Goal: Find specific page/section: Find specific page/section

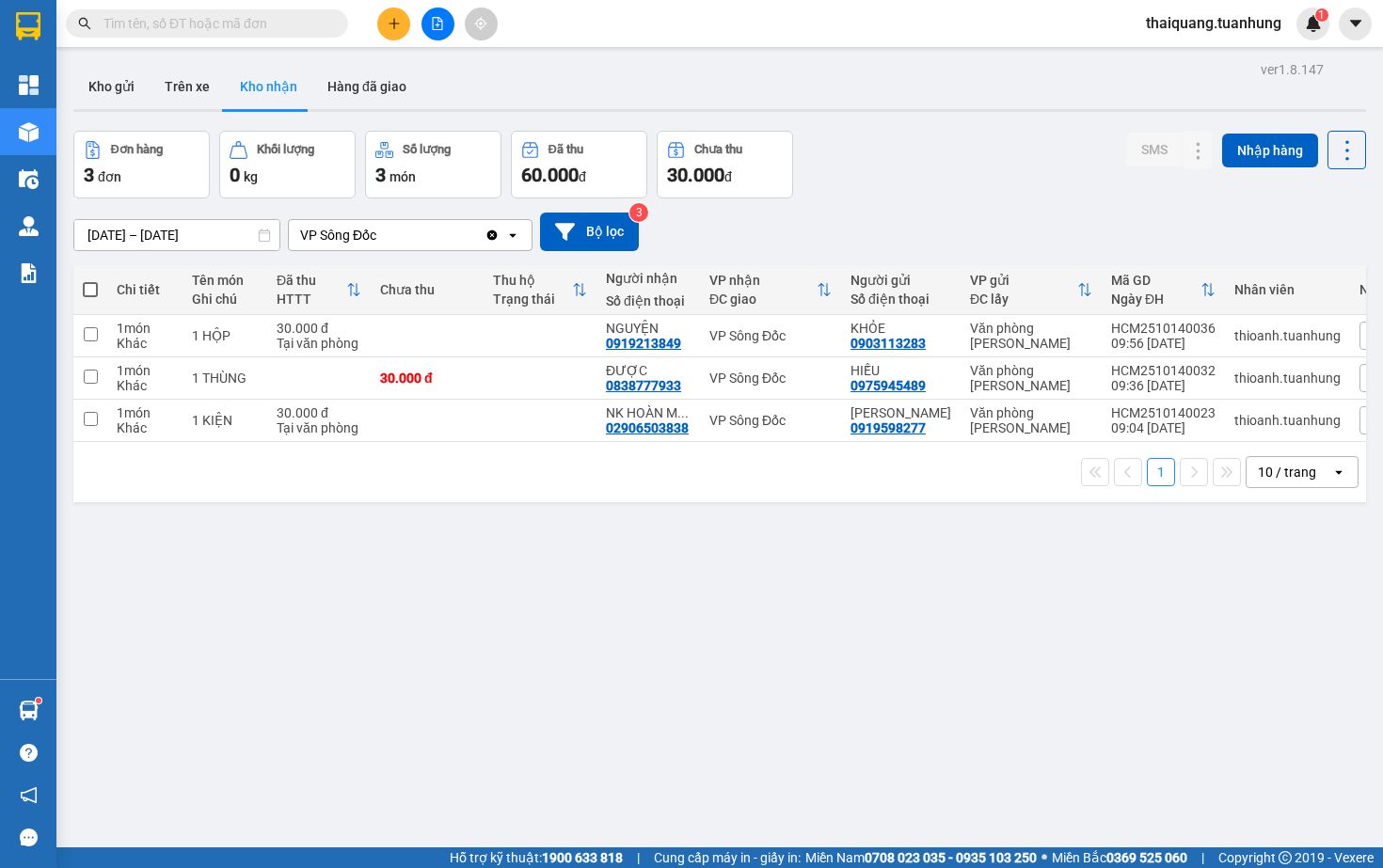
click at [936, 199] on div "[DATE] – [DATE] Press the down arrow key to interact with the calendar and sele…" at bounding box center [720, 232] width 1293 height 67
click at [110, 91] on button "Kho gửi" at bounding box center [111, 86] width 77 height 46
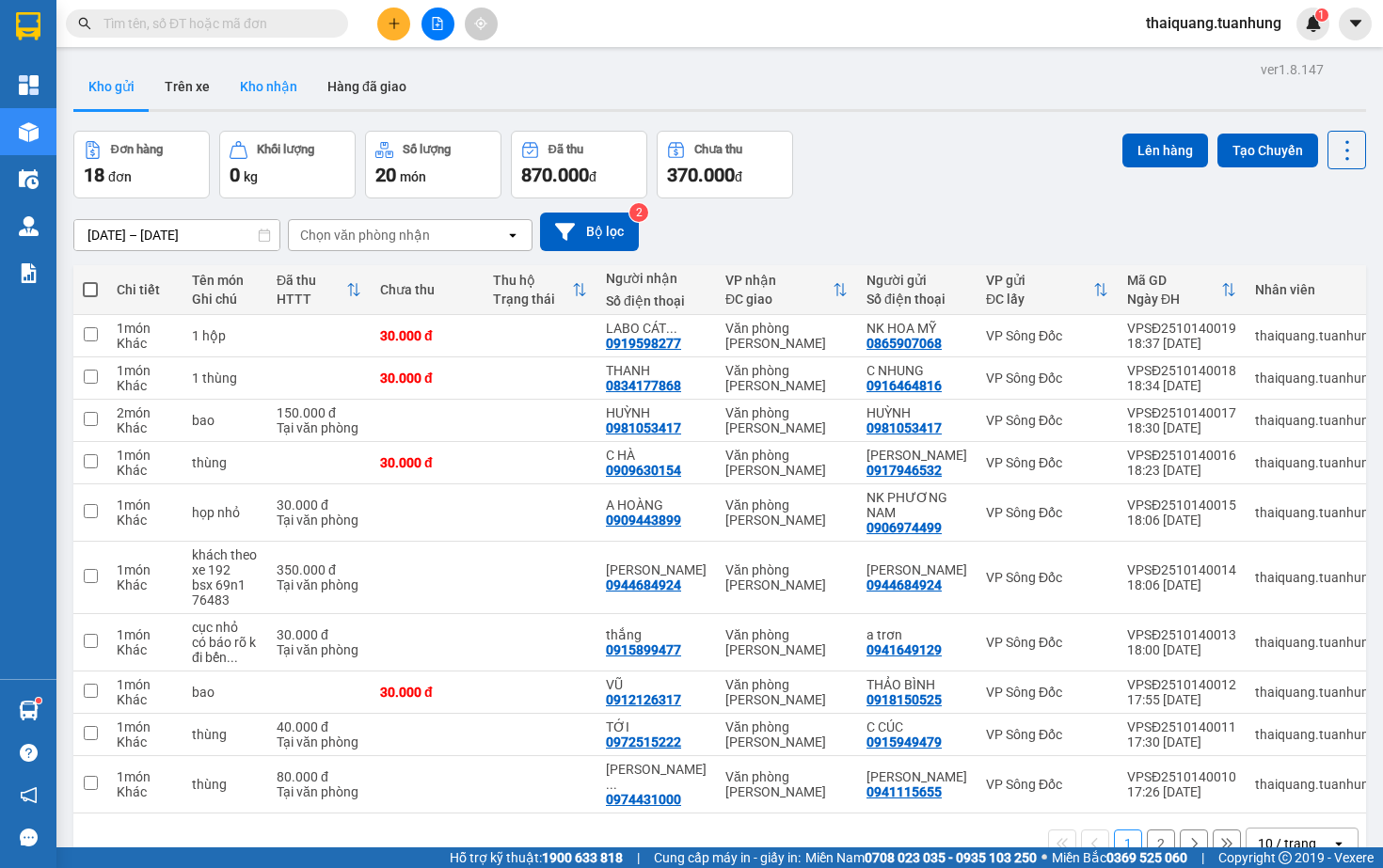
click at [267, 74] on button "Kho nhận" at bounding box center [268, 86] width 87 height 46
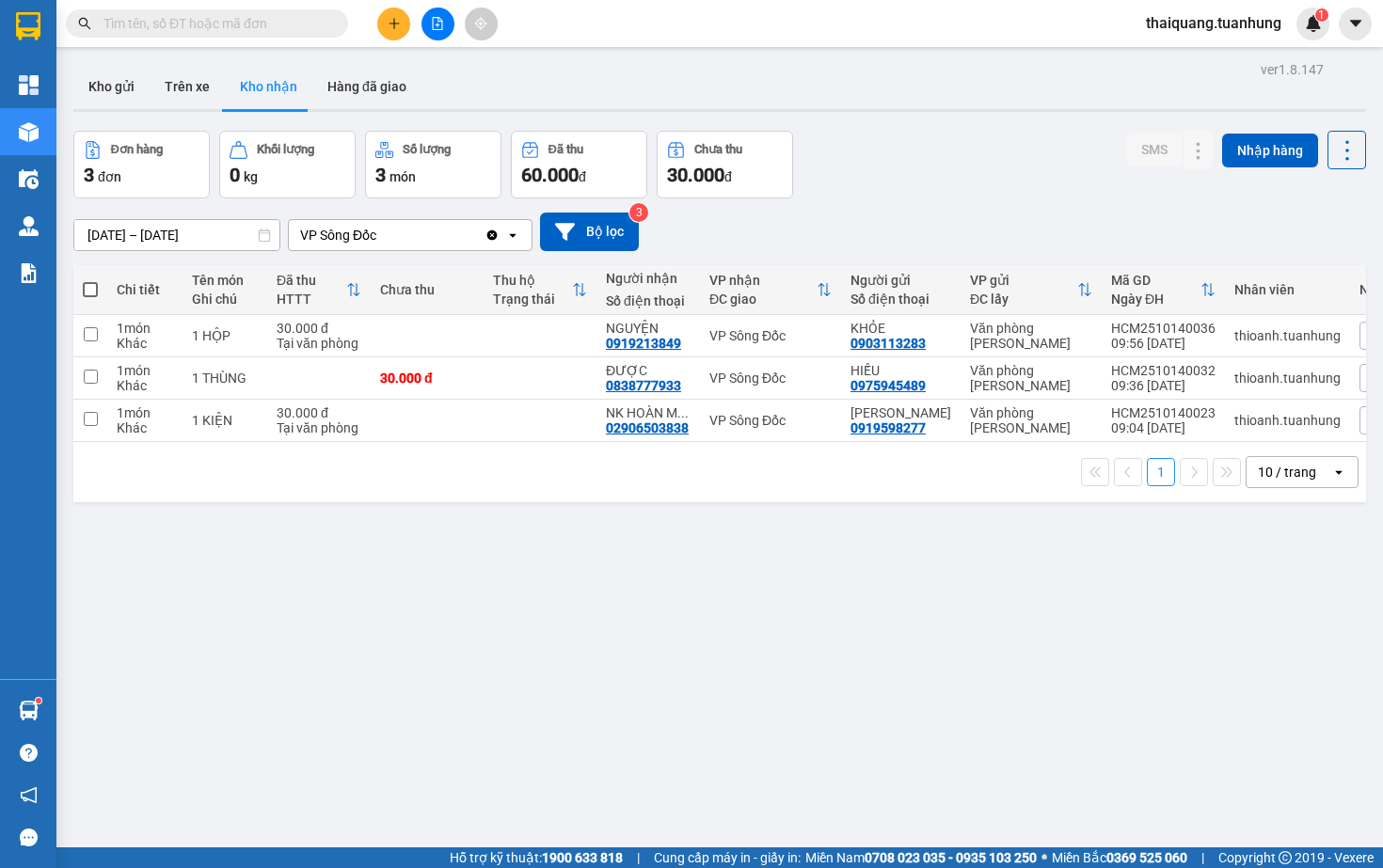
click at [895, 190] on div "Đơn hàng 3 đơn Khối lượng 0 kg Số lượng 3 món Đã thu 60.000 đ Chưa thu 30.000 đ…" at bounding box center [720, 165] width 1293 height 68
click at [369, 83] on button "Hàng đã giao" at bounding box center [366, 86] width 110 height 46
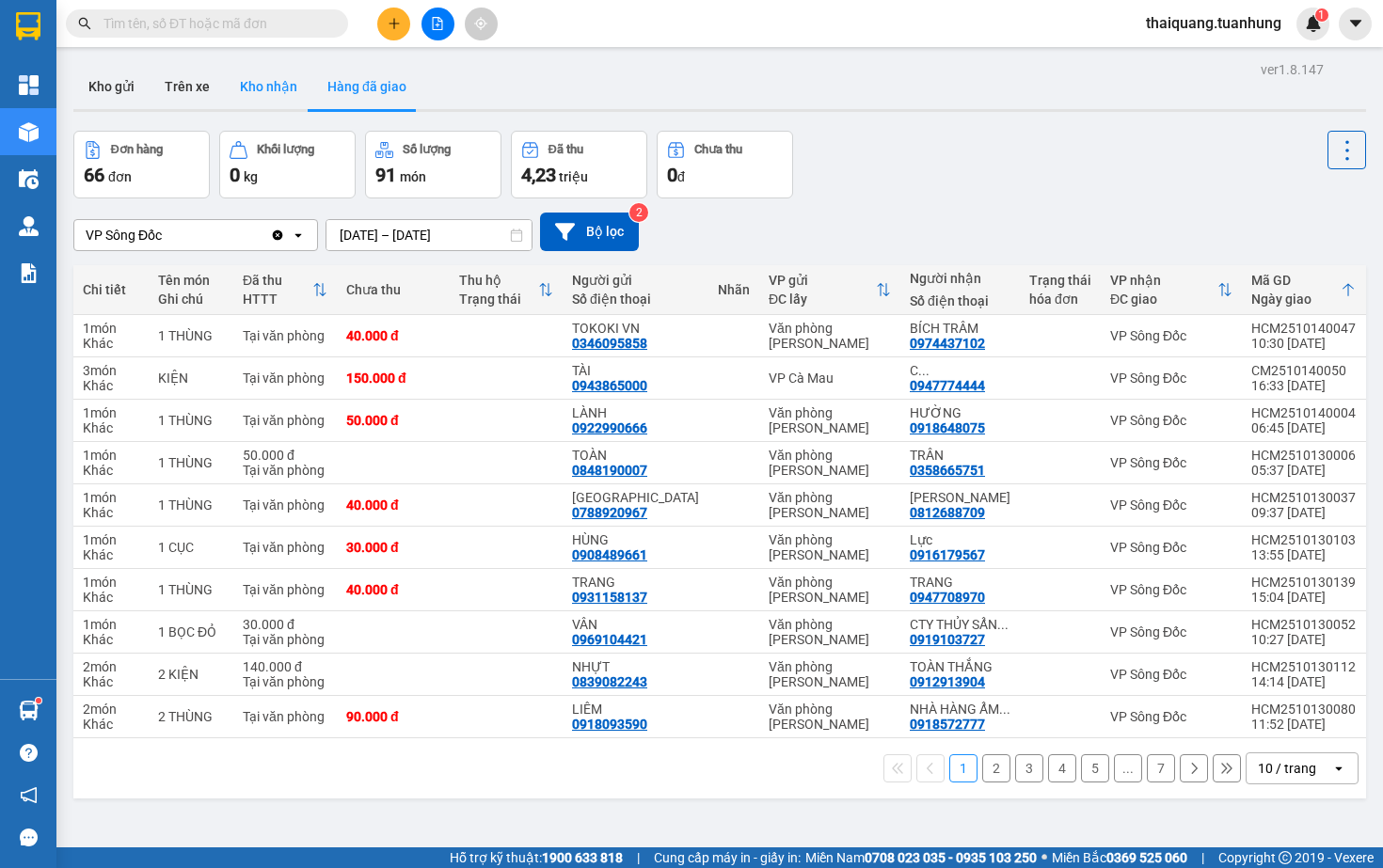
click at [274, 86] on button "Kho nhận" at bounding box center [268, 86] width 87 height 46
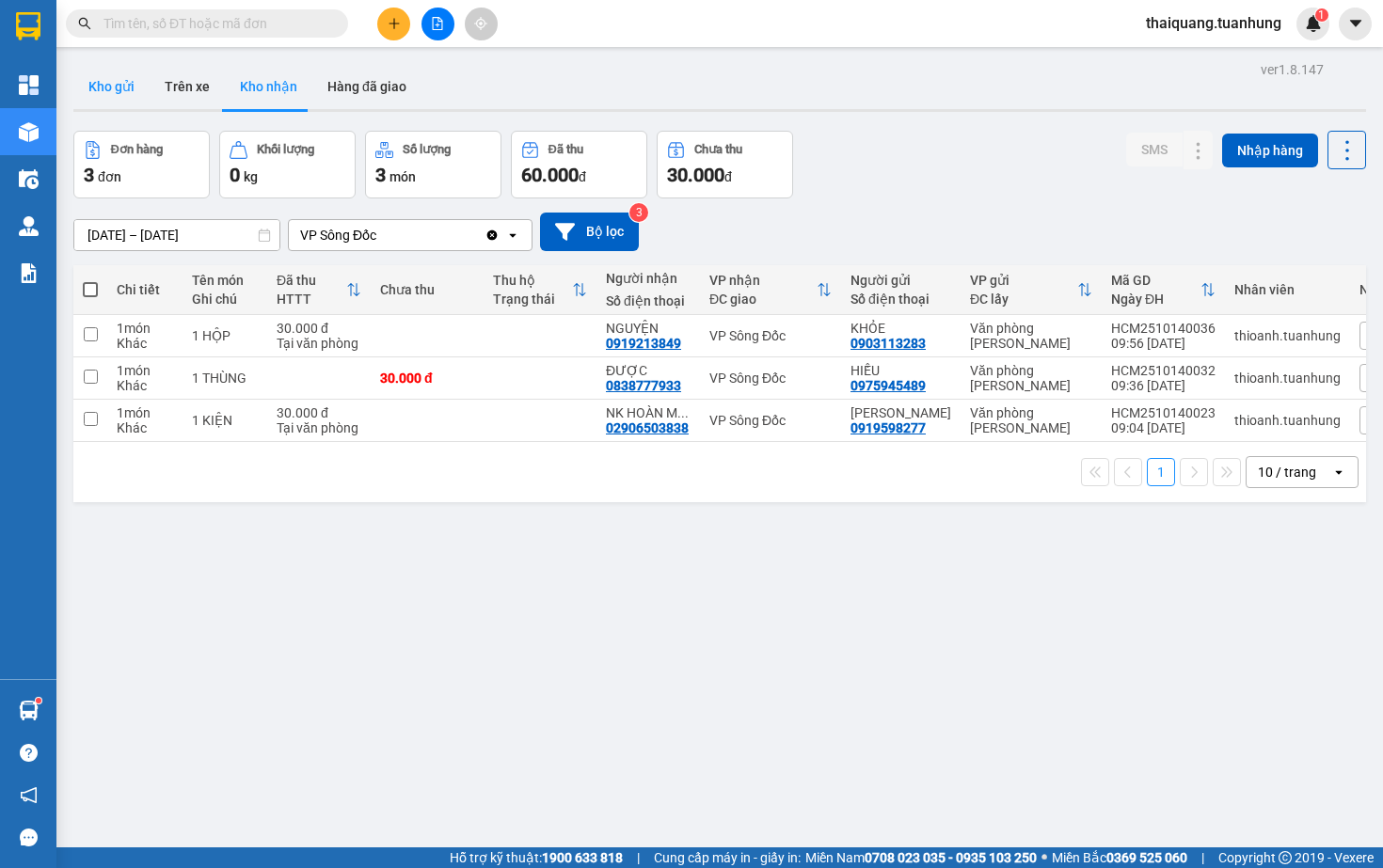
click at [109, 92] on button "Kho gửi" at bounding box center [111, 86] width 77 height 46
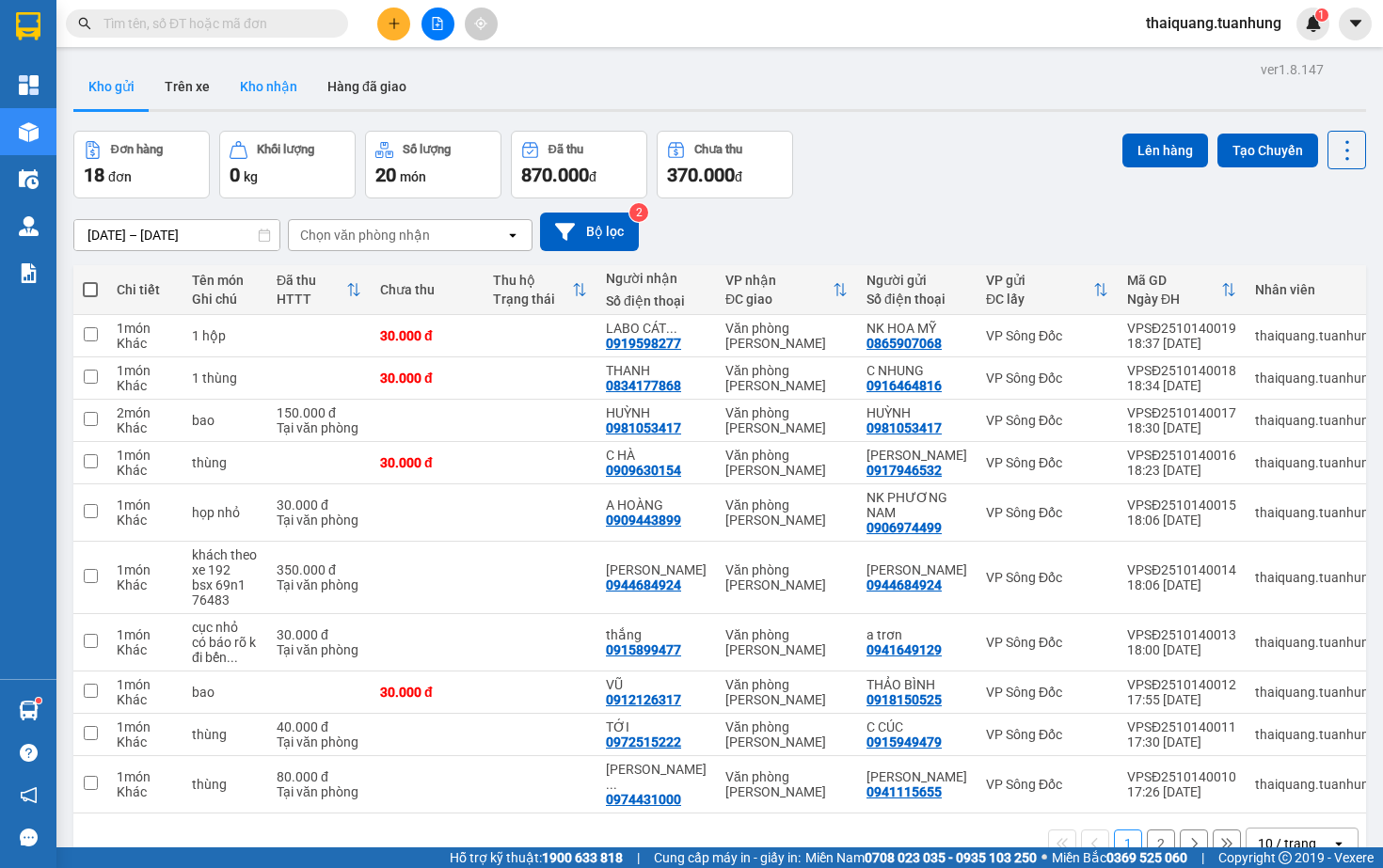
click at [274, 84] on button "Kho nhận" at bounding box center [268, 86] width 87 height 46
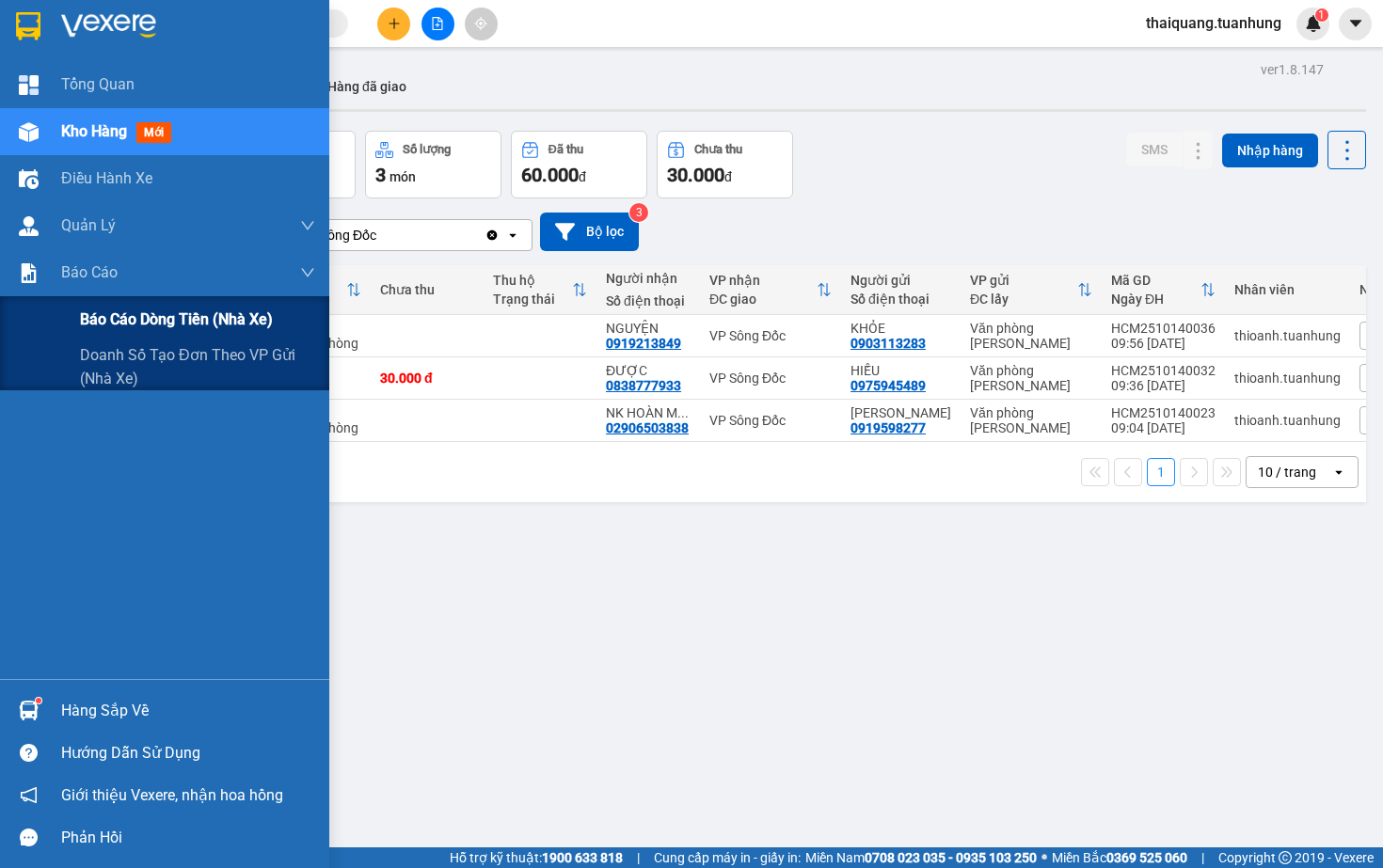
click at [151, 312] on span "Báo cáo dòng tiền (nhà xe)" at bounding box center [176, 320] width 193 height 23
